Goal: Information Seeking & Learning: Understand process/instructions

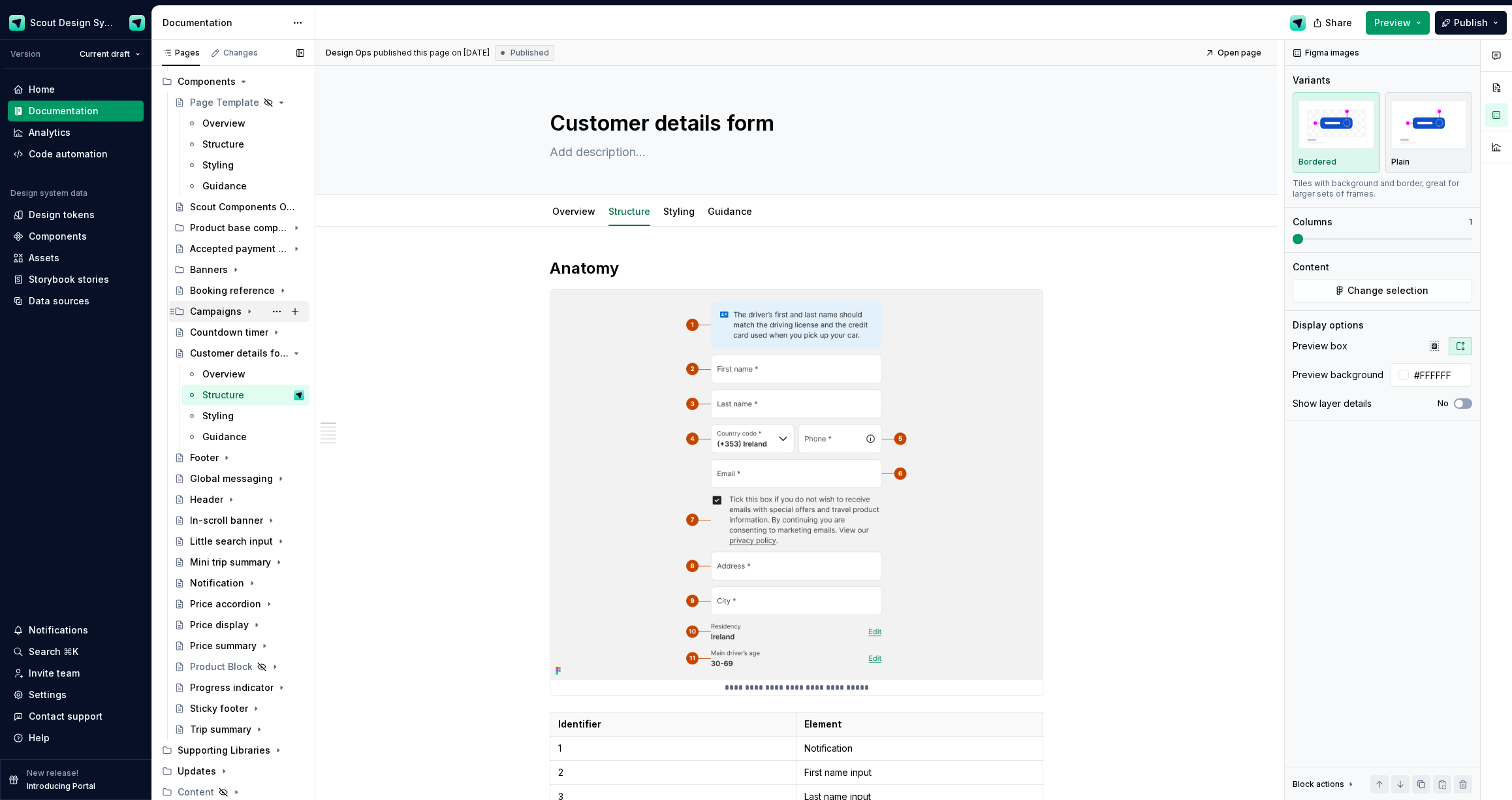
scroll to position [193, 0]
click at [263, 353] on icon "Page tree" at bounding box center [260, 351] width 11 height 11
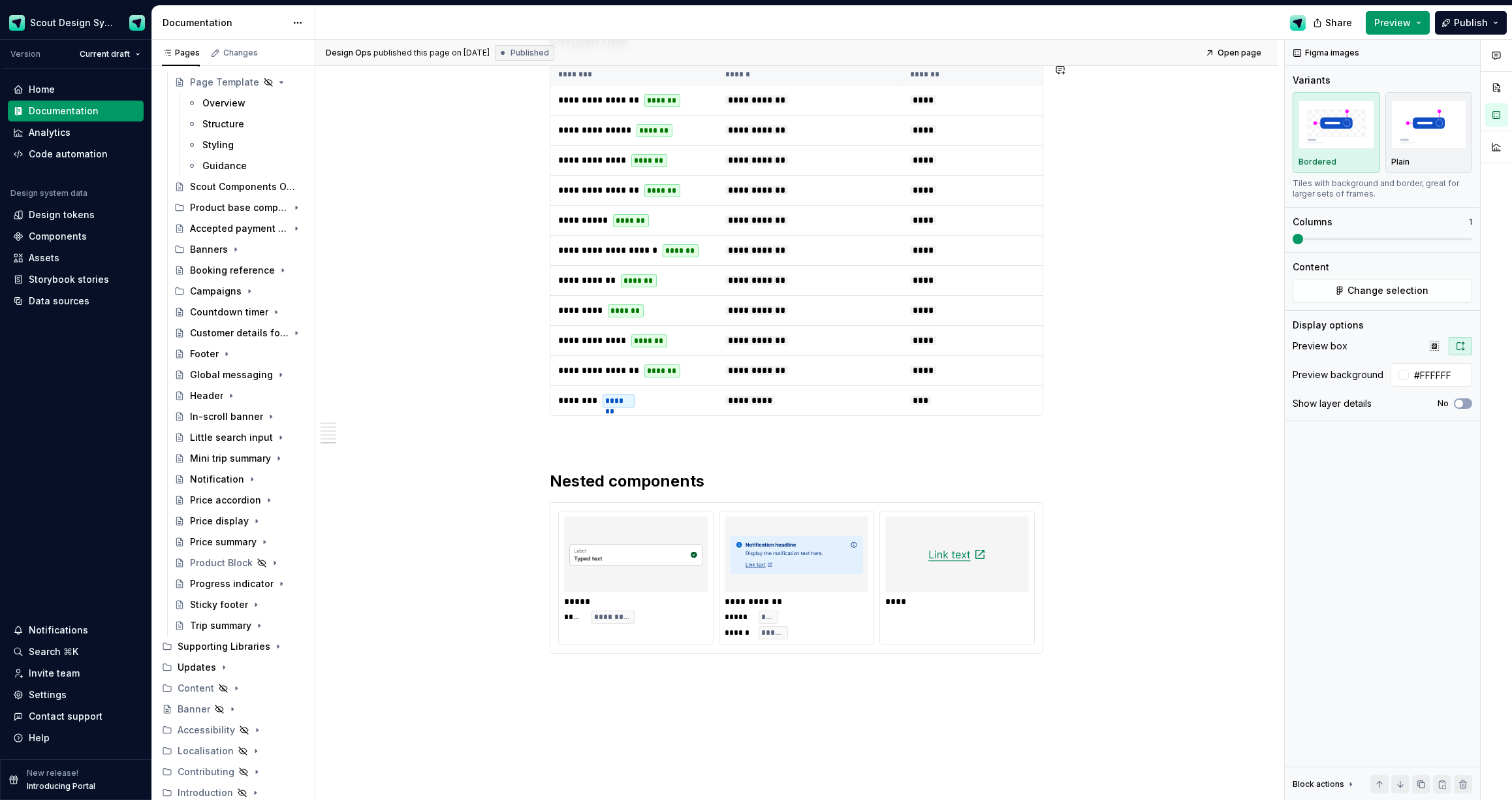
scroll to position [2944, 0]
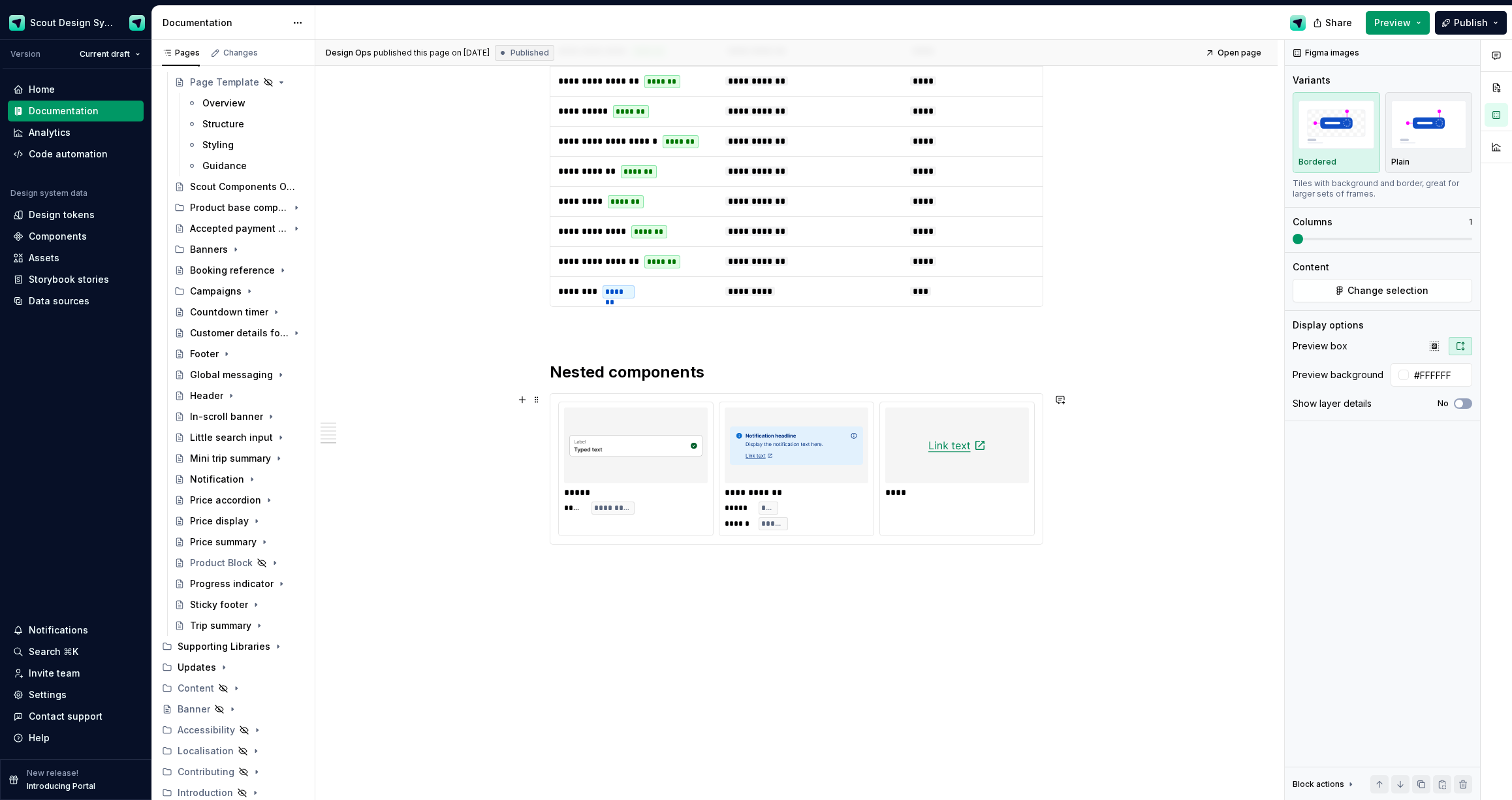
click at [970, 522] on div "****" at bounding box center [957, 469] width 155 height 135
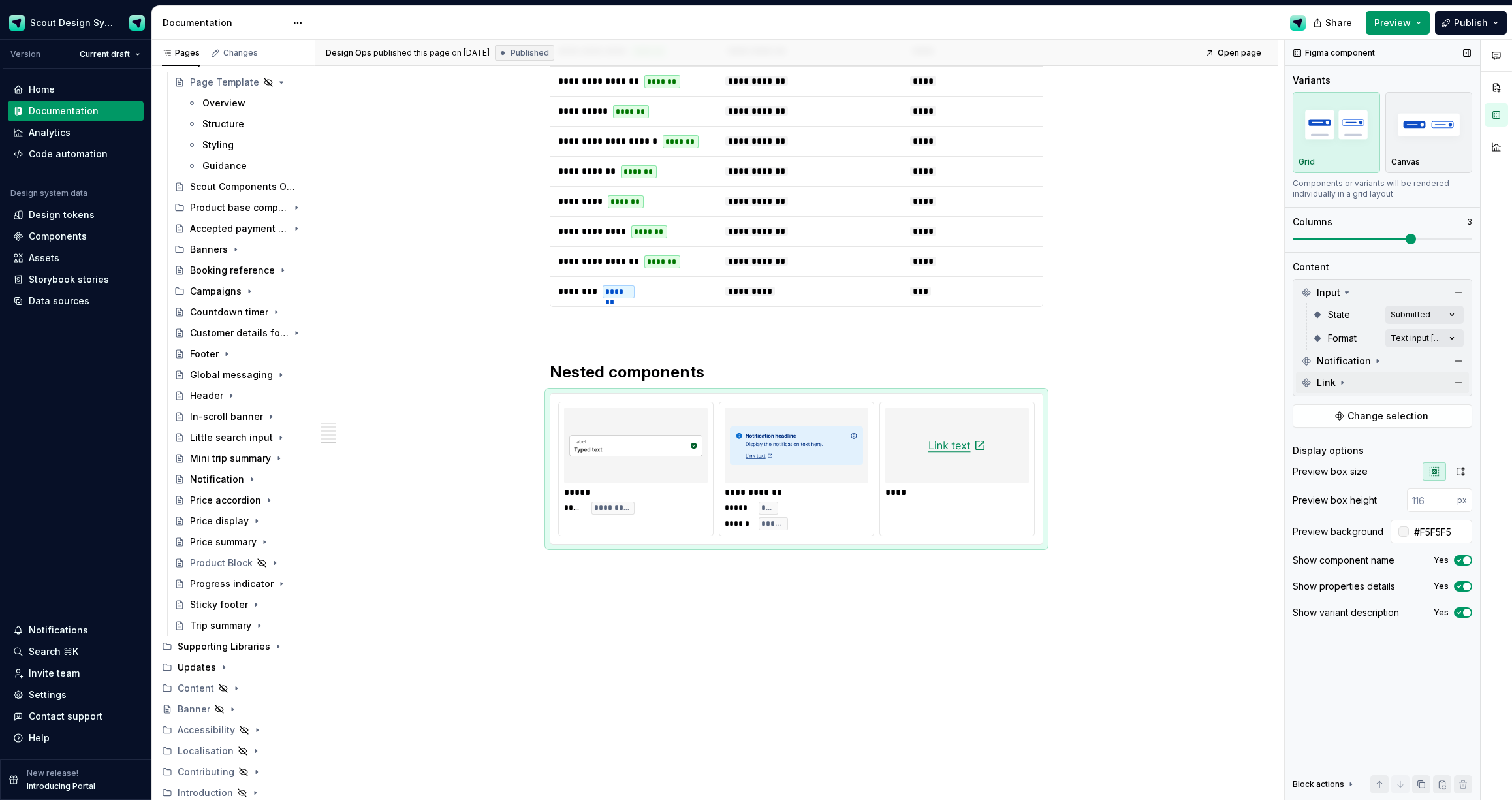
click at [1215, 384] on div "Link" at bounding box center [1383, 382] width 173 height 21
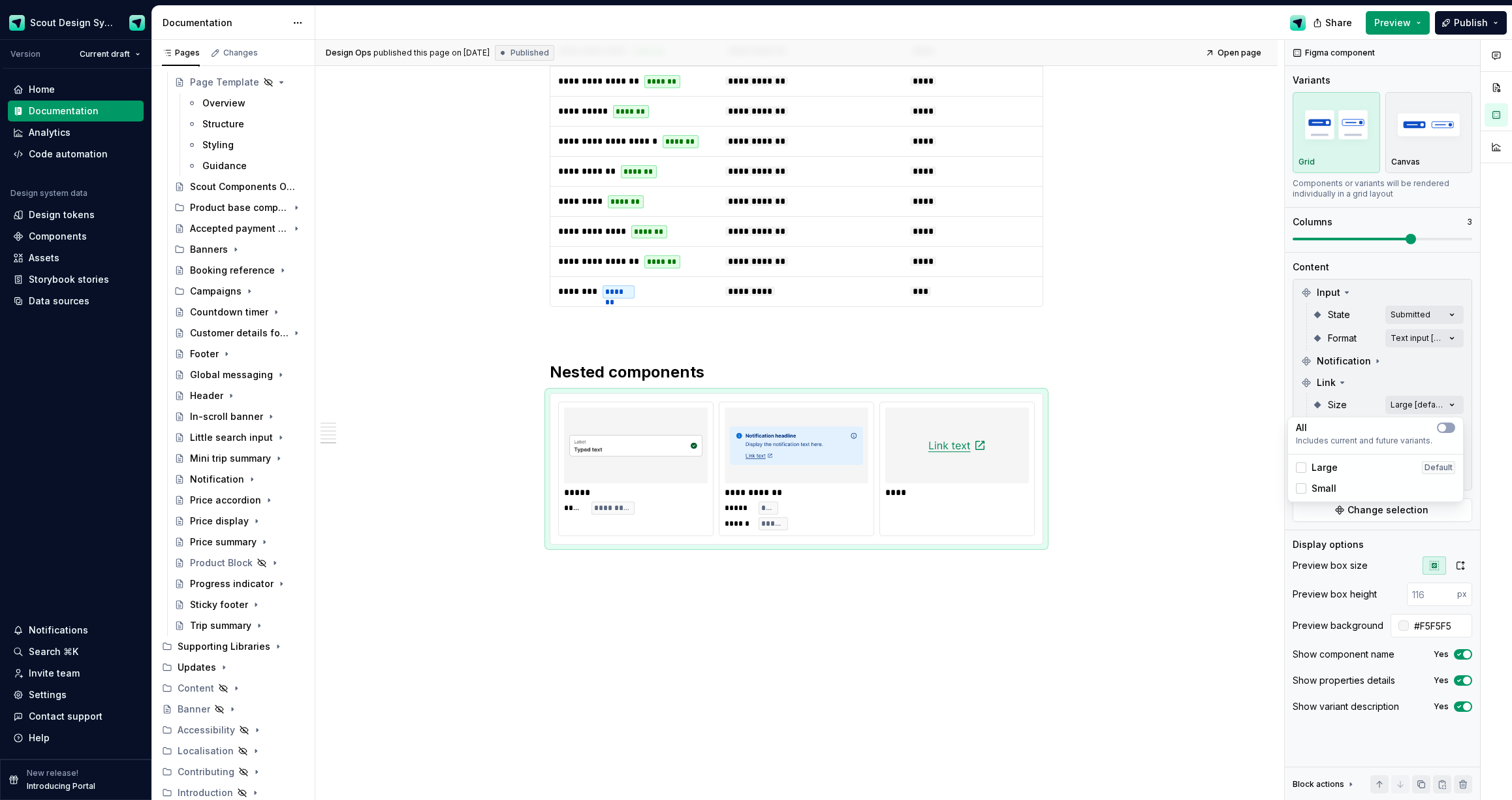
click at [1215, 405] on div "Comments Open comments No comments yet Select ‘Comment’ from the block context …" at bounding box center [1399, 420] width 227 height 761
click at [1215, 488] on span "Small" at bounding box center [1324, 488] width 25 height 13
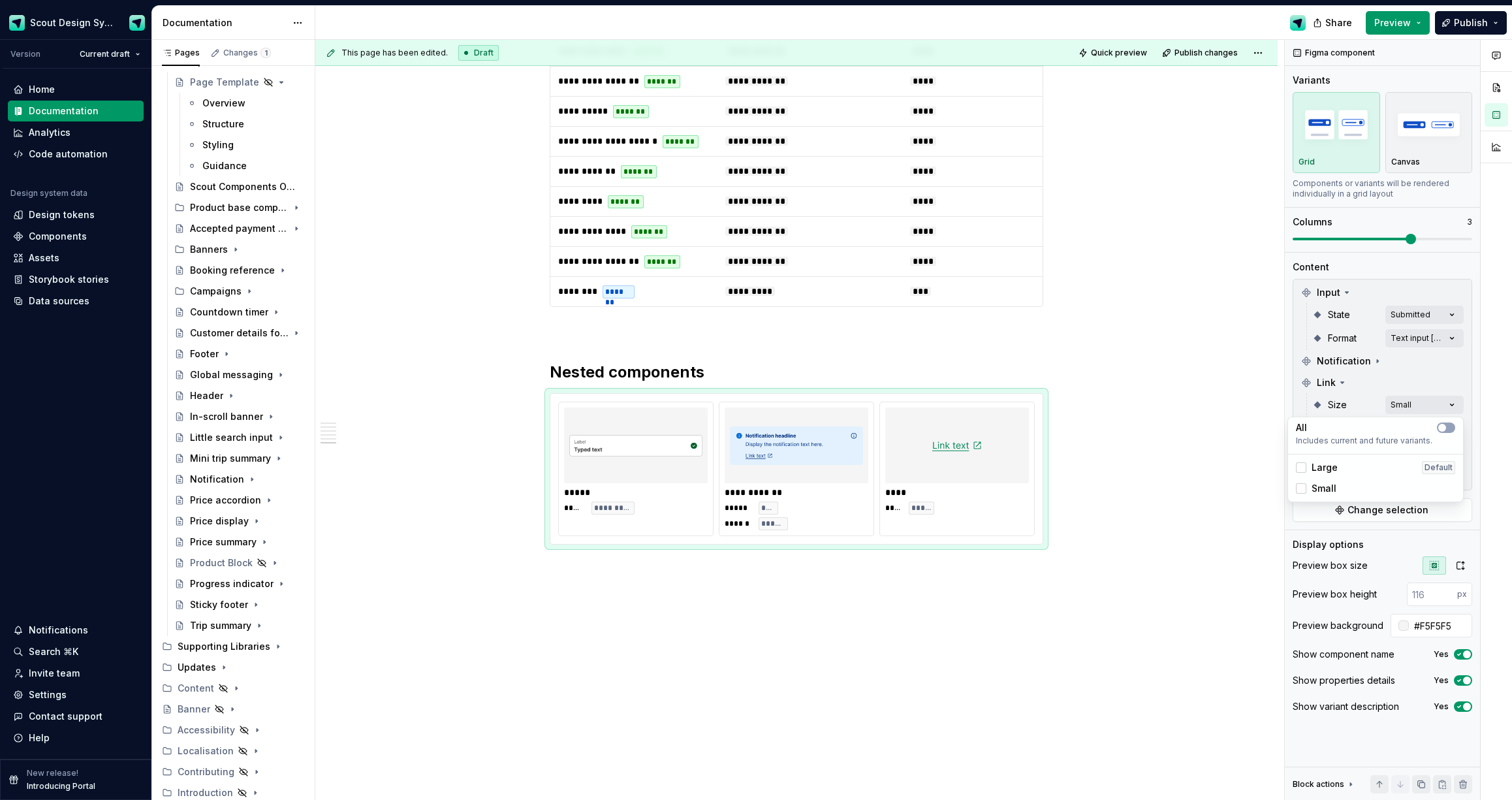
click at [1069, 609] on html "Scout Design System Version Current draft Home Documentation Analytics Code aut…" at bounding box center [756, 400] width 1512 height 800
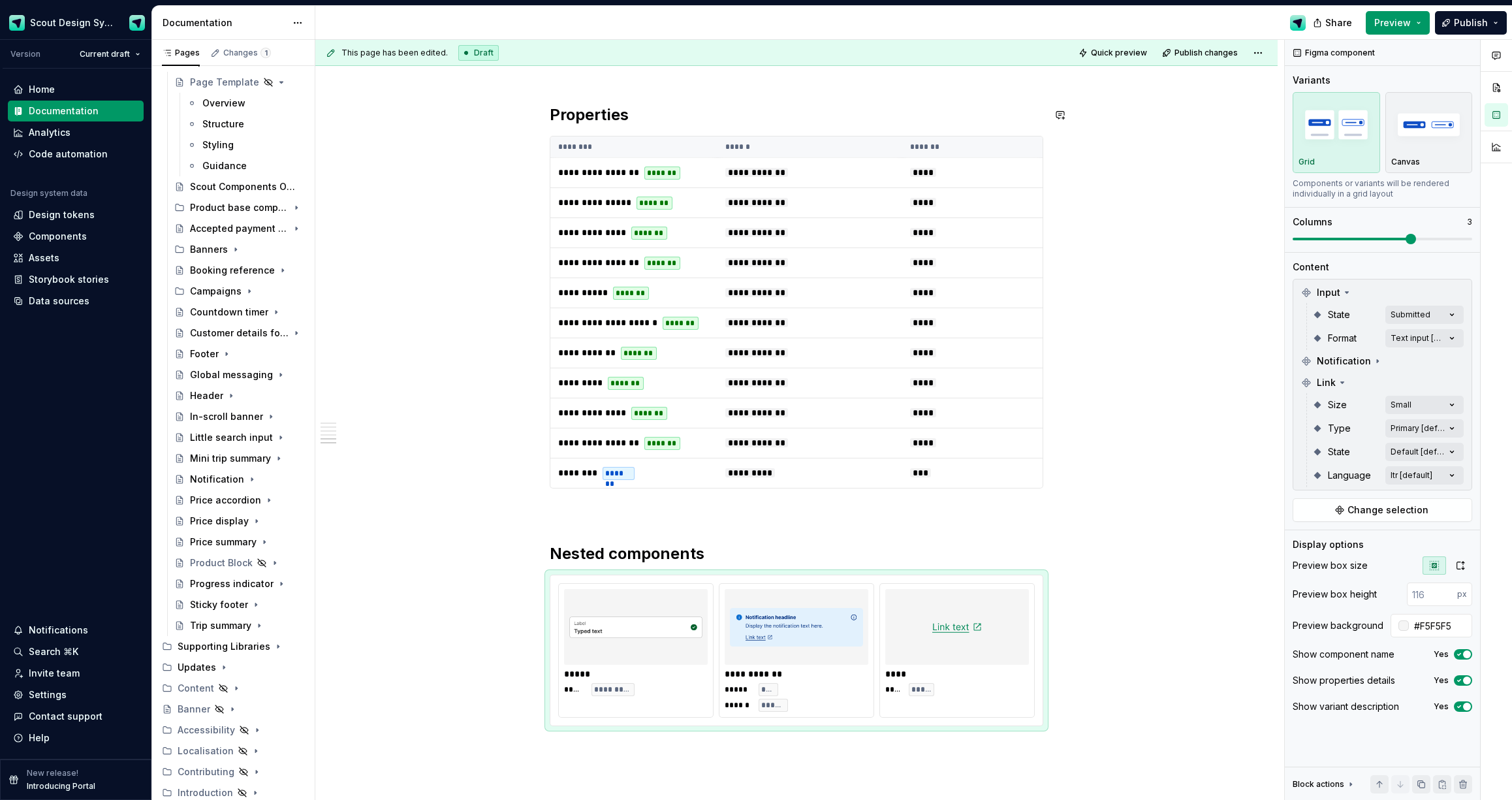
scroll to position [2769, 0]
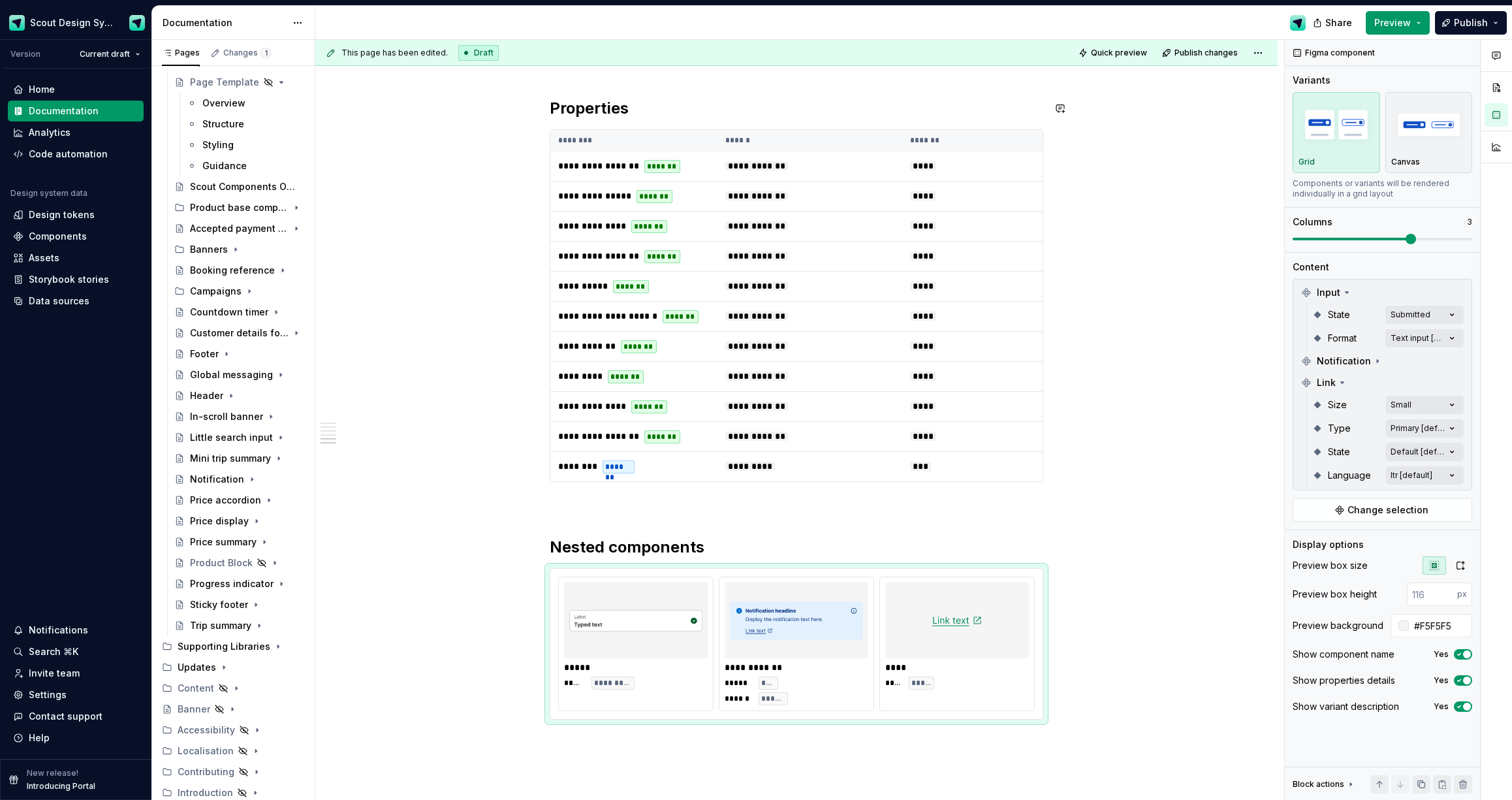
type textarea "*"
